Goal: Transaction & Acquisition: Obtain resource

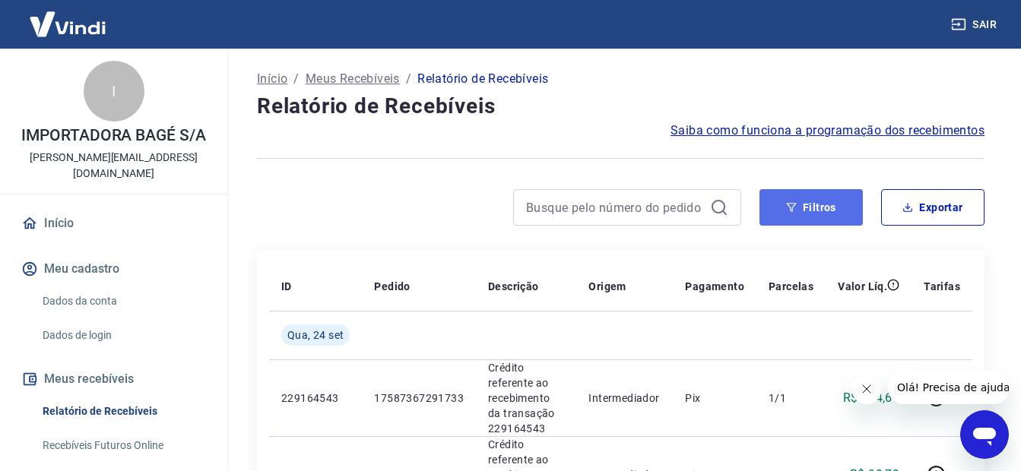
click at [786, 204] on icon "button" at bounding box center [791, 207] width 11 height 11
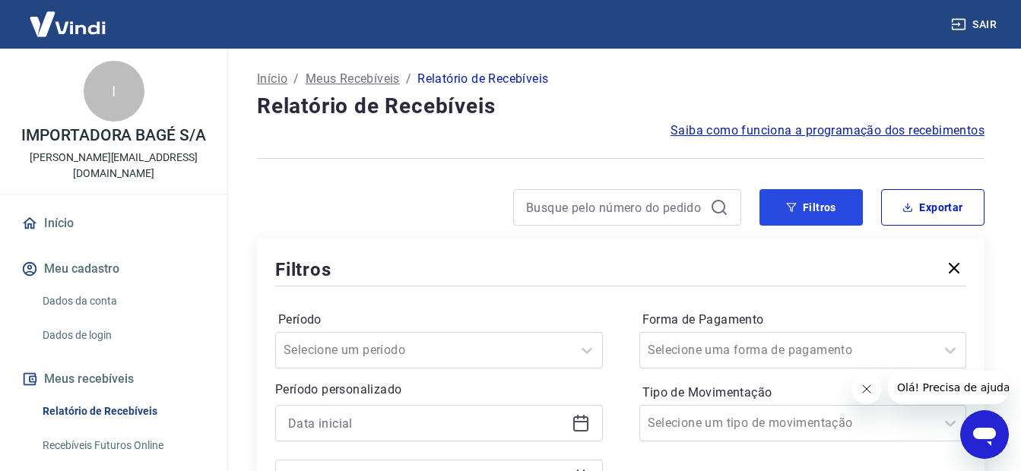
scroll to position [76, 0]
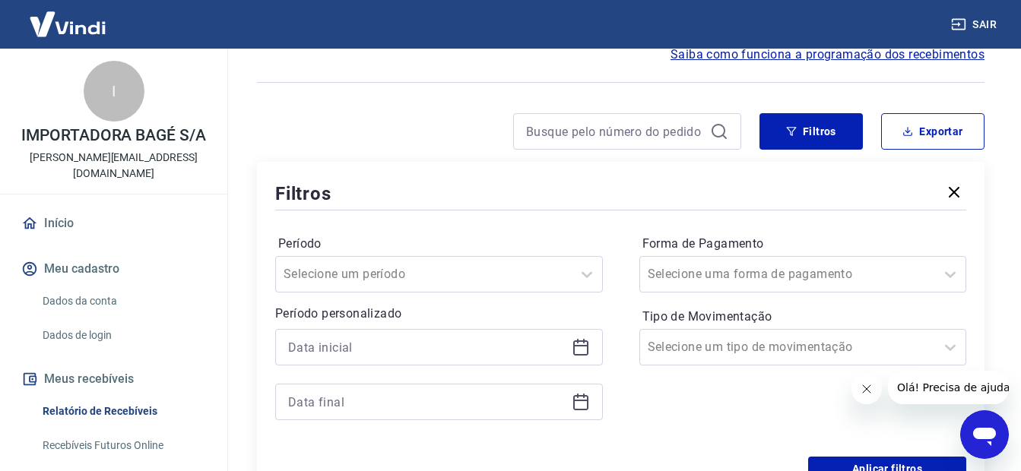
click at [582, 350] on icon at bounding box center [581, 347] width 18 height 18
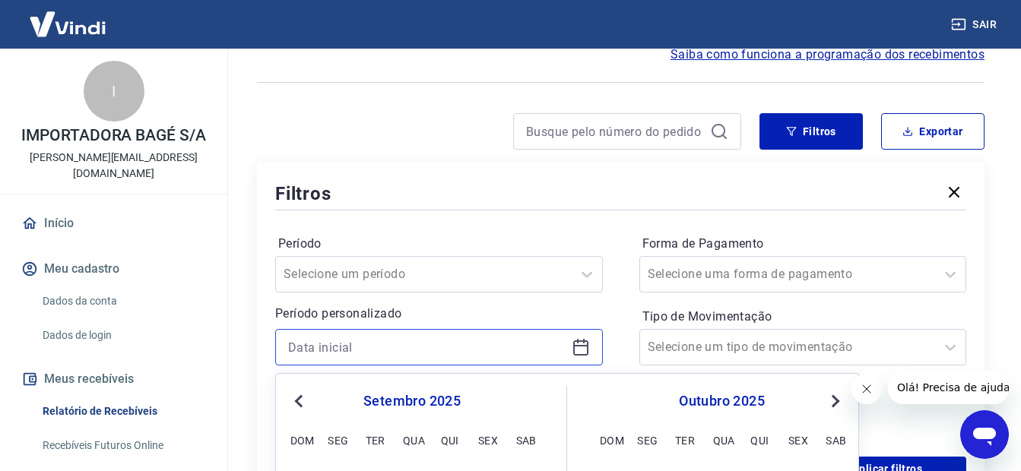
scroll to position [304, 0]
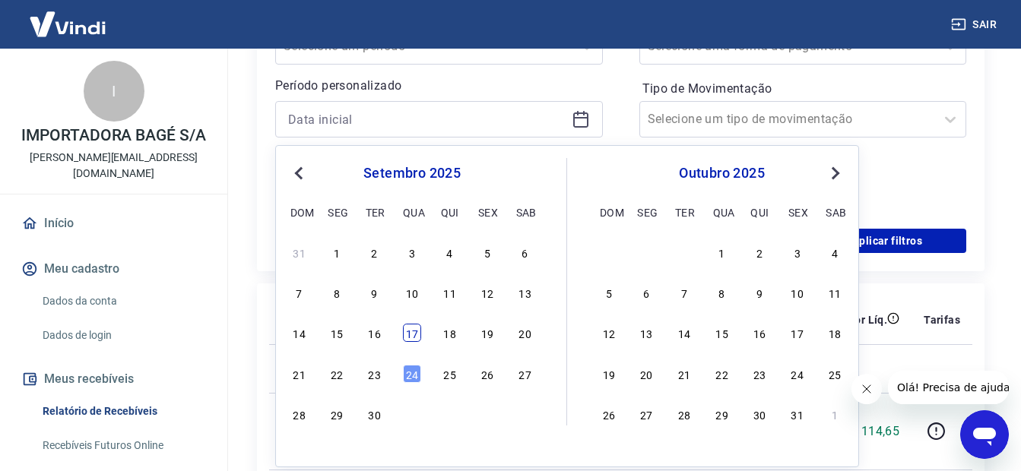
click at [417, 335] on div "17" at bounding box center [412, 333] width 18 height 18
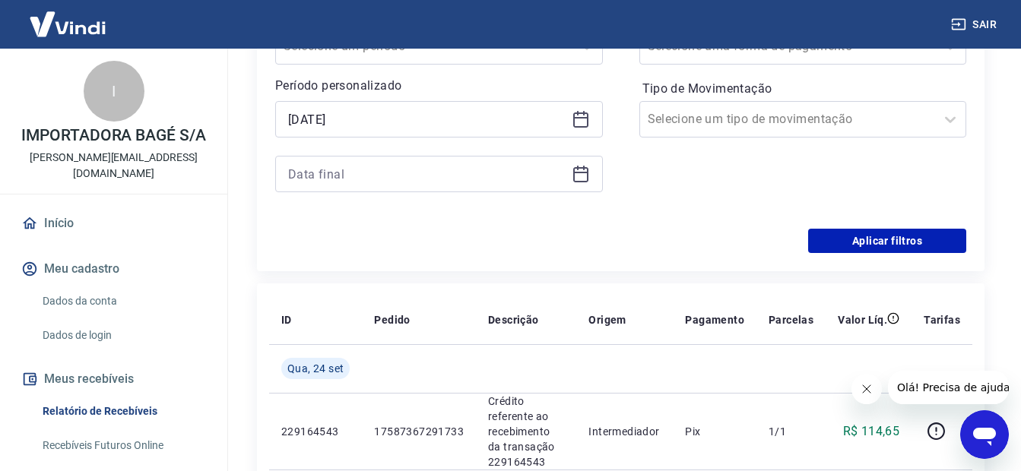
type input "[DATE]"
click at [581, 173] on icon at bounding box center [580, 173] width 15 height 2
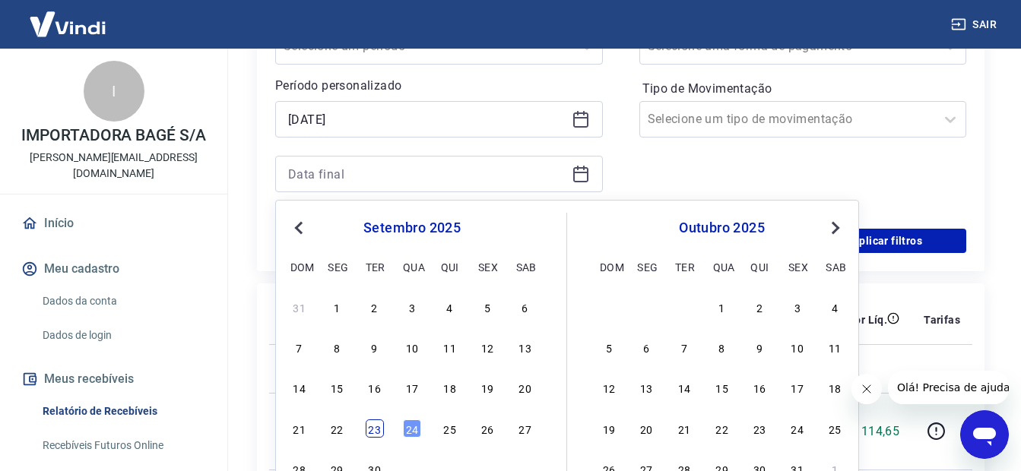
click at [378, 435] on div "23" at bounding box center [375, 429] width 18 height 18
type input "[DATE]"
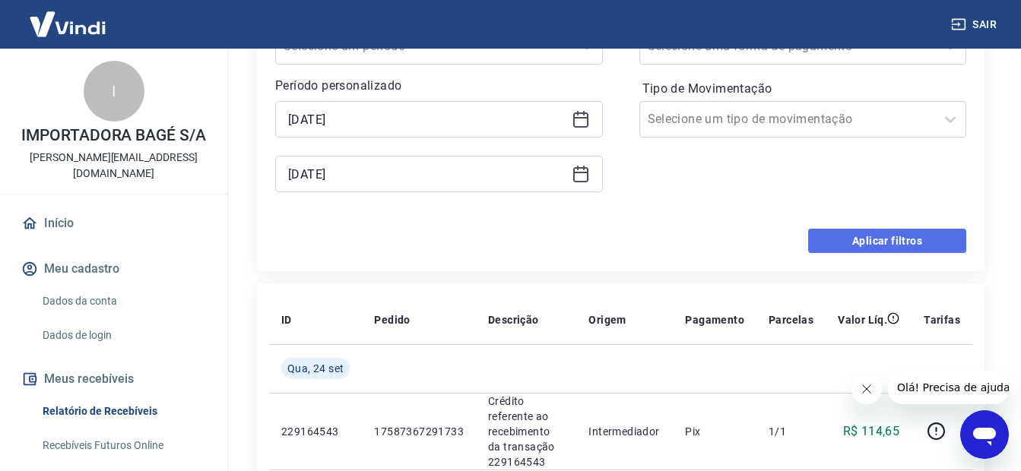
click at [895, 239] on button "Aplicar filtros" at bounding box center [887, 241] width 158 height 24
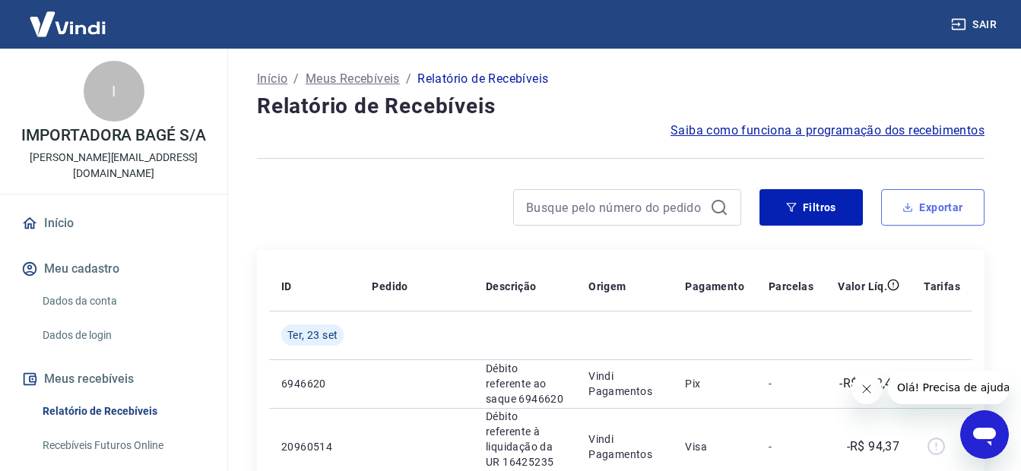
click at [957, 208] on button "Exportar" at bounding box center [932, 207] width 103 height 36
type input "[DATE]"
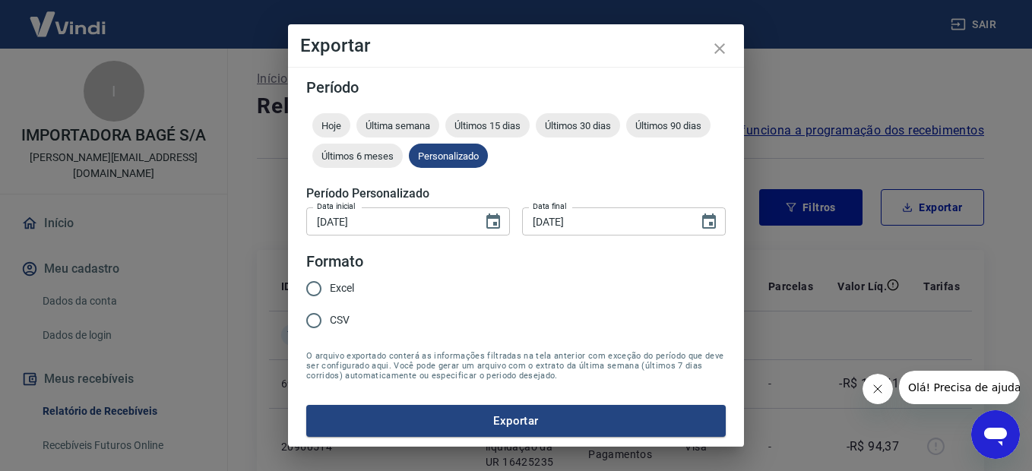
click at [336, 289] on span "Excel" at bounding box center [342, 289] width 24 height 16
click at [330, 289] on input "Excel" at bounding box center [314, 289] width 32 height 32
radio input "true"
click at [487, 420] on button "Exportar" at bounding box center [516, 421] width 420 height 32
